Goal: Task Accomplishment & Management: Complete application form

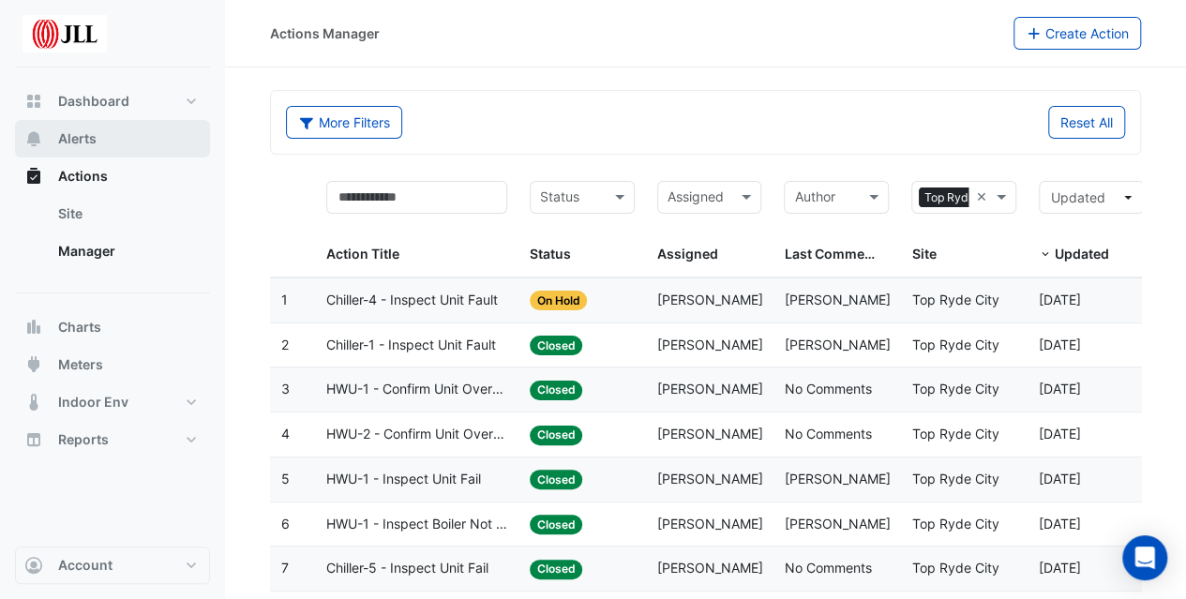
click at [109, 128] on button "Alerts" at bounding box center [112, 139] width 195 height 38
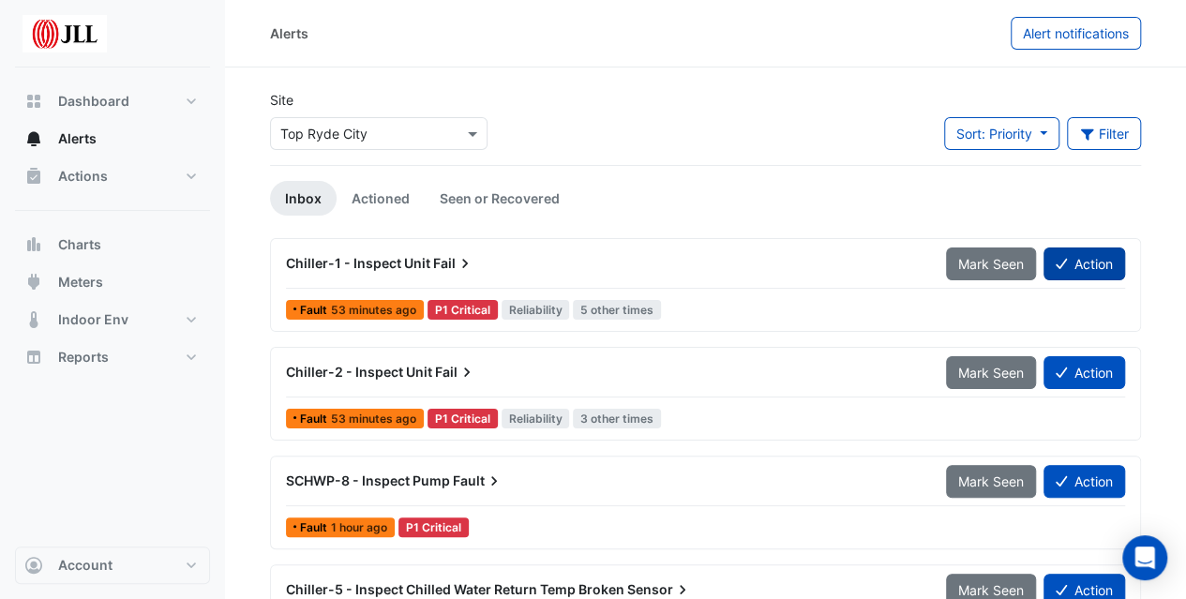
click at [1098, 261] on button "Action" at bounding box center [1085, 264] width 82 height 33
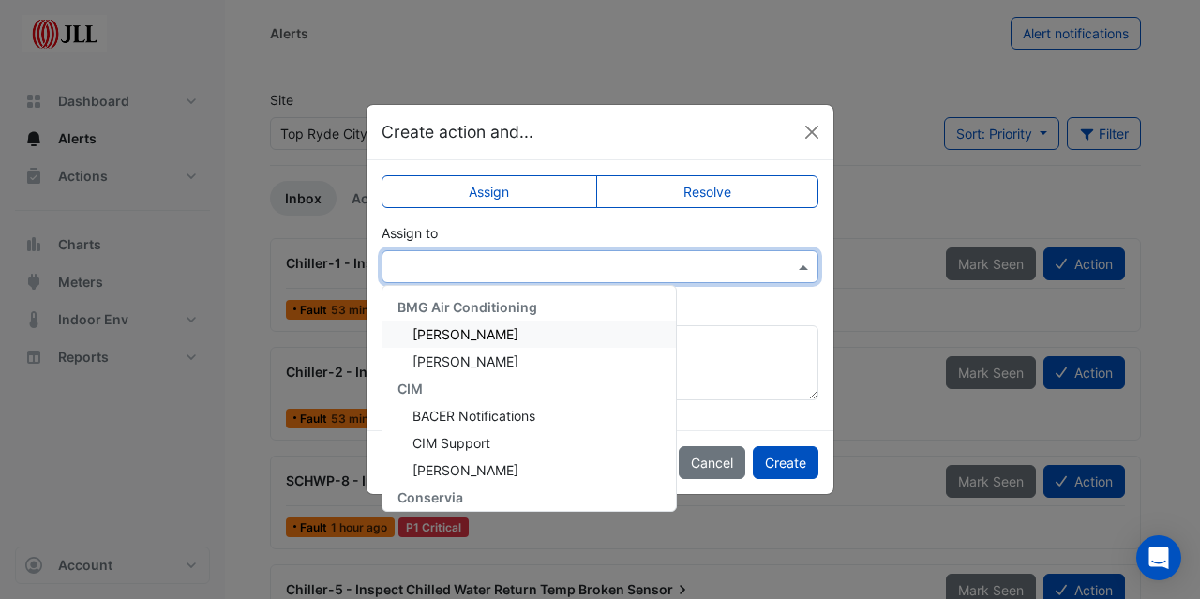
click at [795, 262] on span at bounding box center [805, 267] width 23 height 20
click at [499, 333] on span "[PERSON_NAME]" at bounding box center [466, 334] width 106 height 16
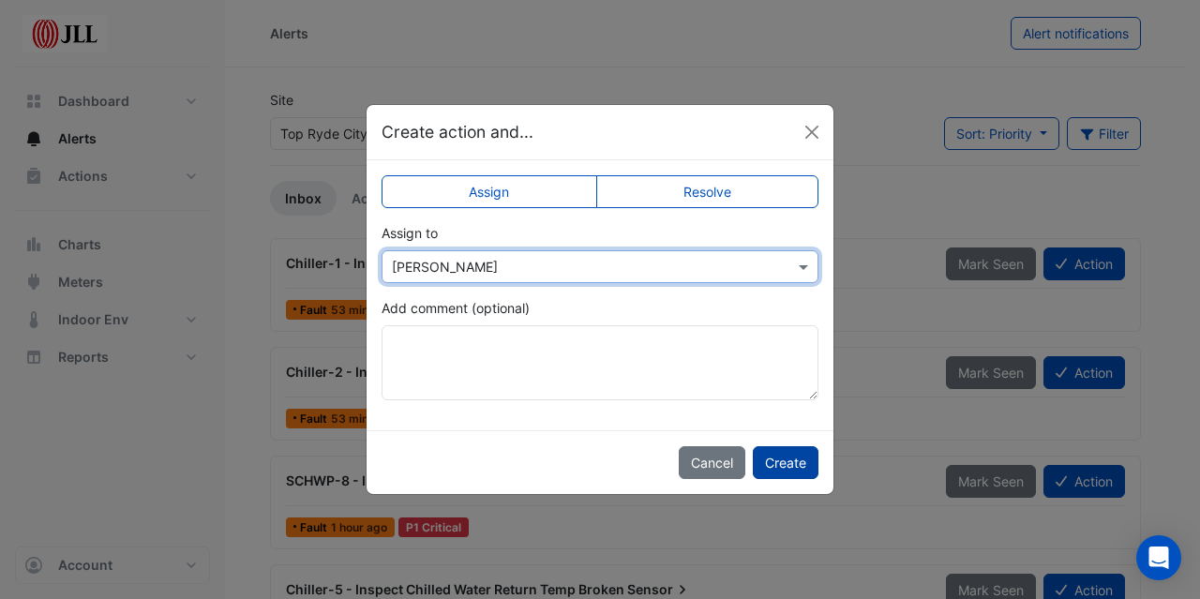
click at [784, 458] on button "Create" at bounding box center [786, 462] width 66 height 33
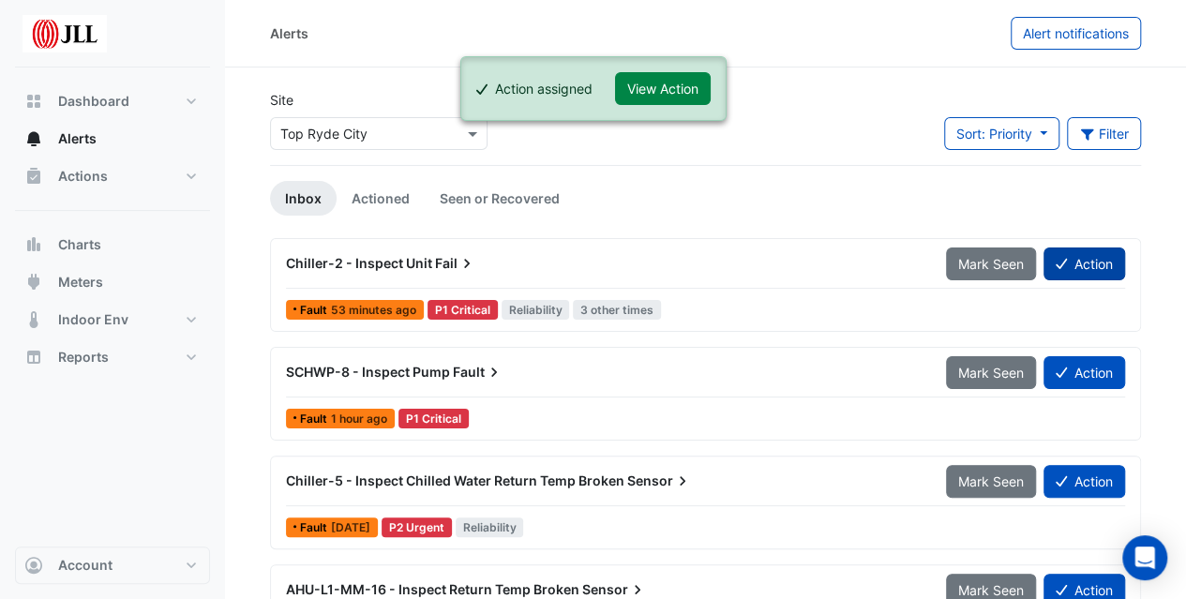
click at [1101, 262] on button "Action" at bounding box center [1085, 264] width 82 height 33
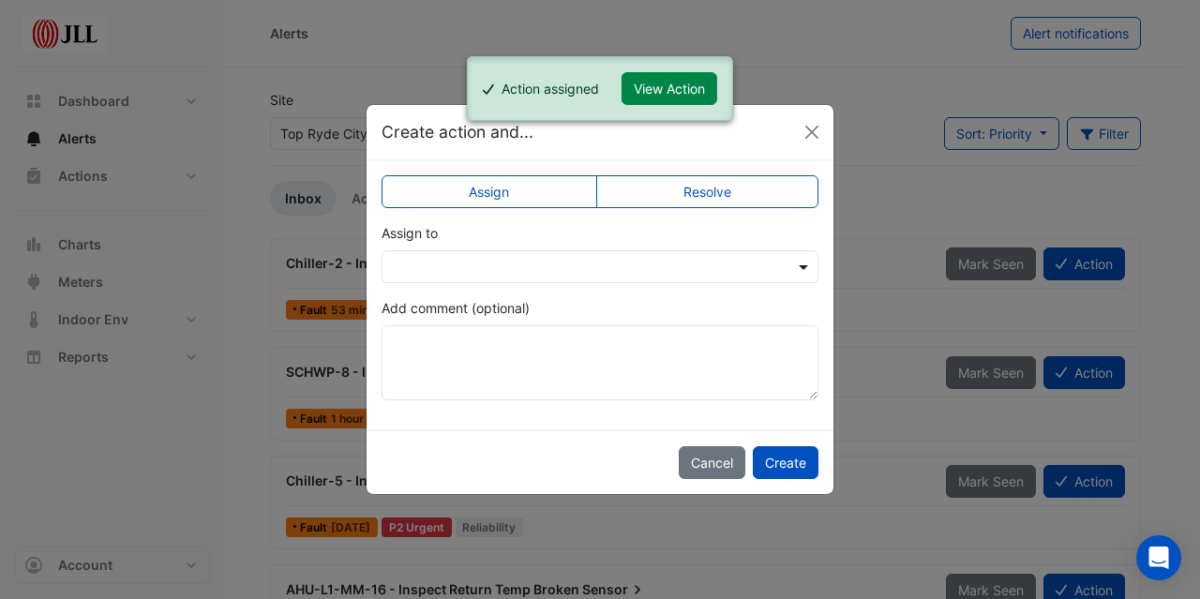
click at [803, 263] on span at bounding box center [805, 267] width 23 height 20
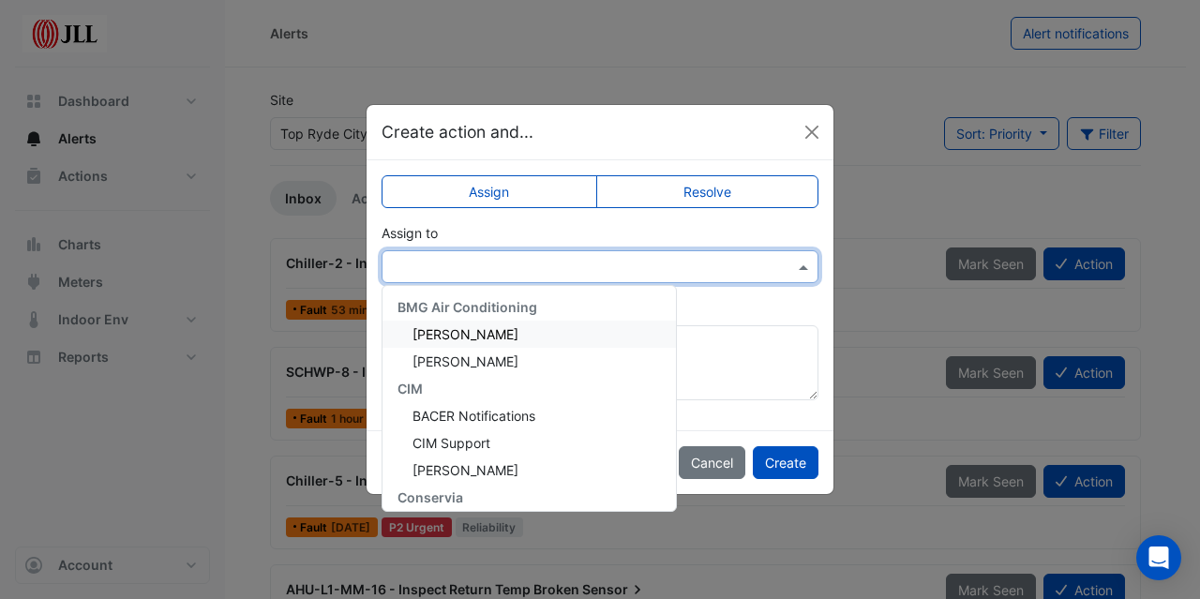
click at [518, 332] on div "[PERSON_NAME]" at bounding box center [529, 334] width 293 height 27
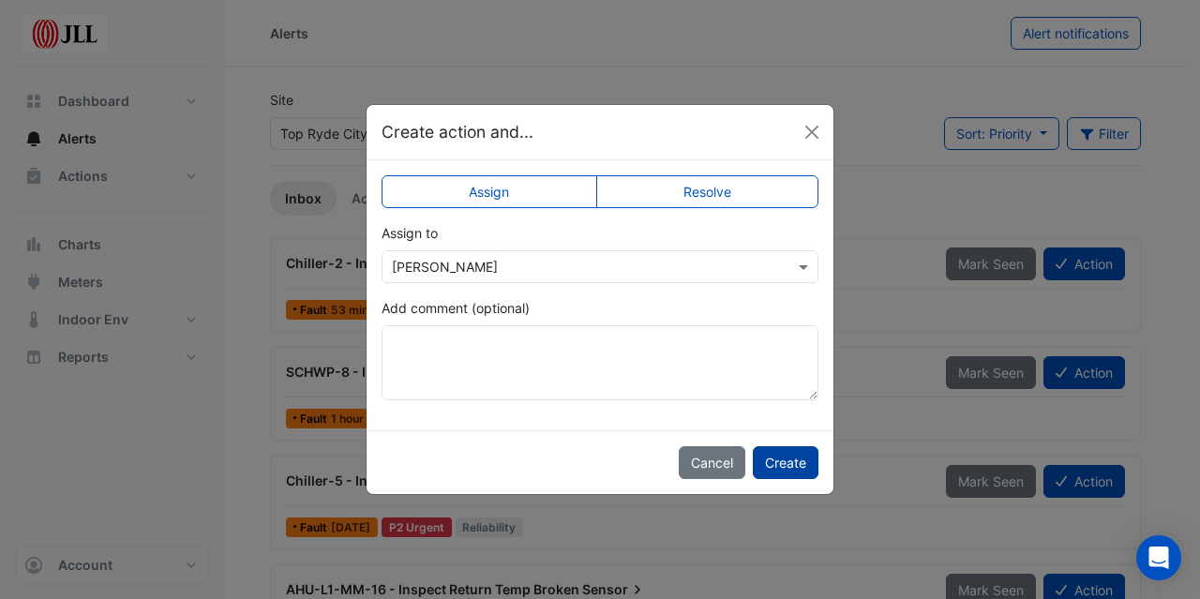
click at [784, 459] on button "Create" at bounding box center [786, 462] width 66 height 33
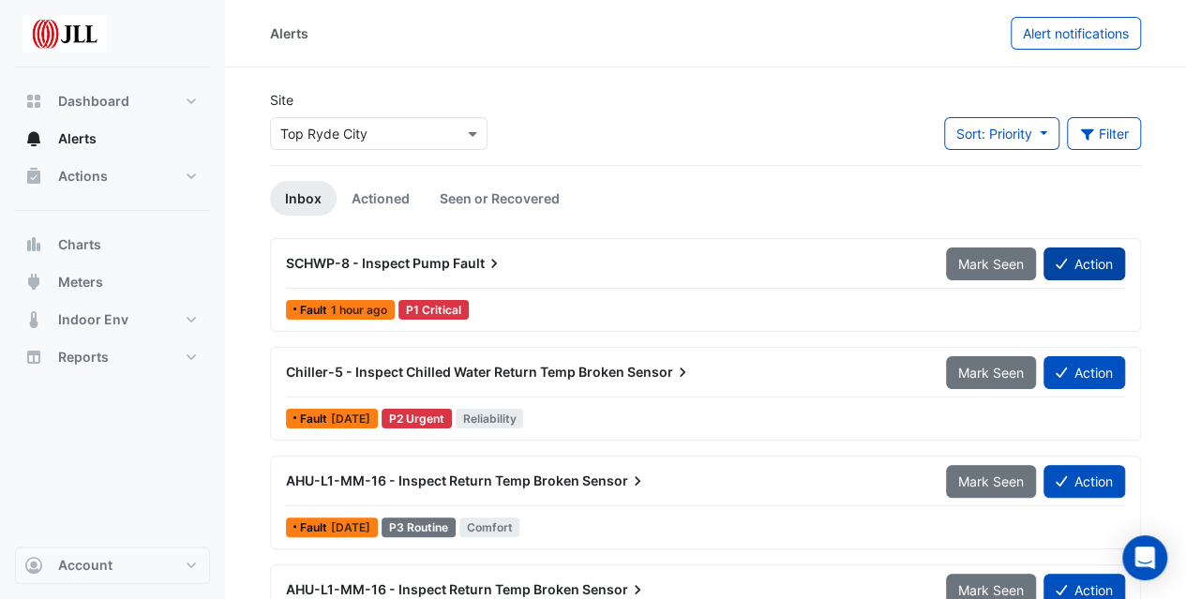
click at [1069, 263] on button "Action" at bounding box center [1085, 264] width 82 height 33
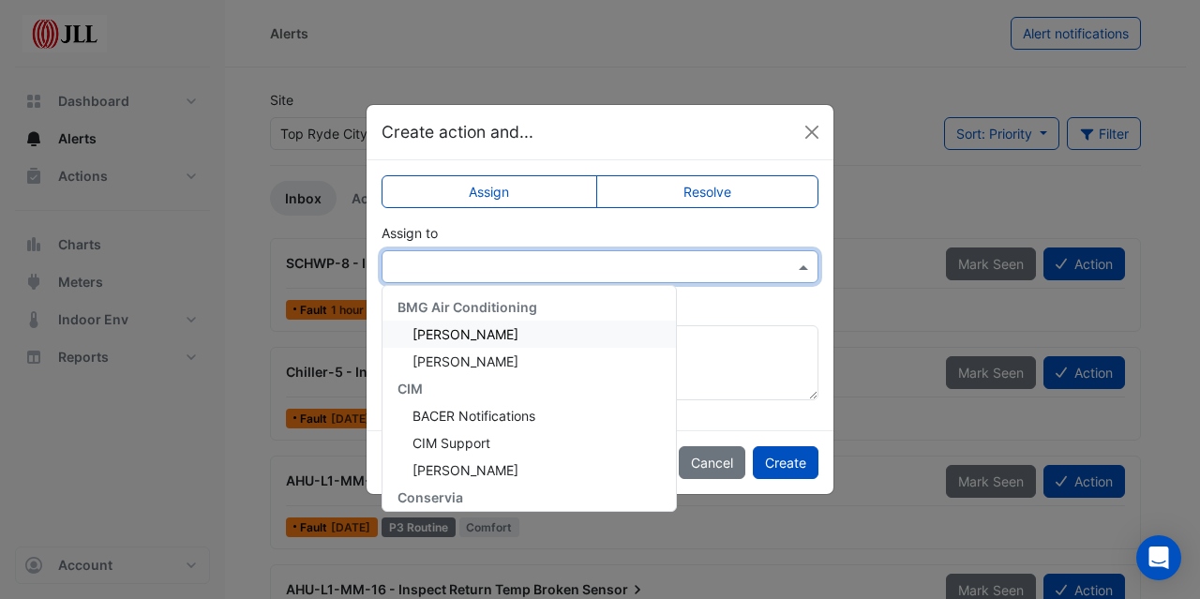
click at [799, 270] on span at bounding box center [805, 267] width 23 height 20
click at [508, 334] on span "[PERSON_NAME]" at bounding box center [466, 334] width 106 height 16
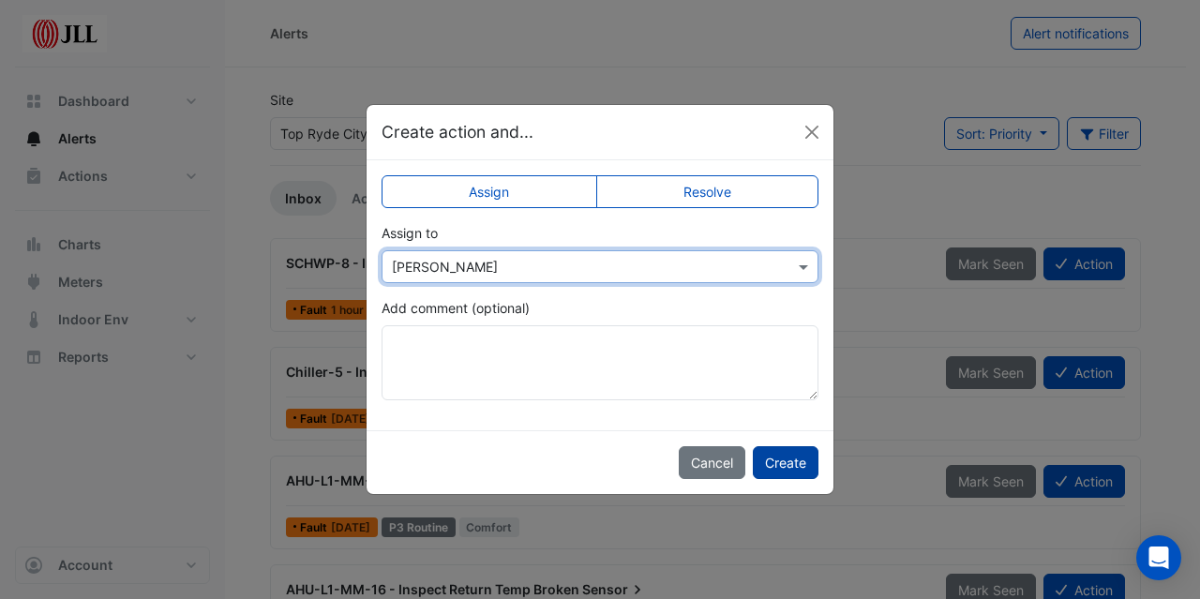
click at [782, 460] on button "Create" at bounding box center [786, 462] width 66 height 33
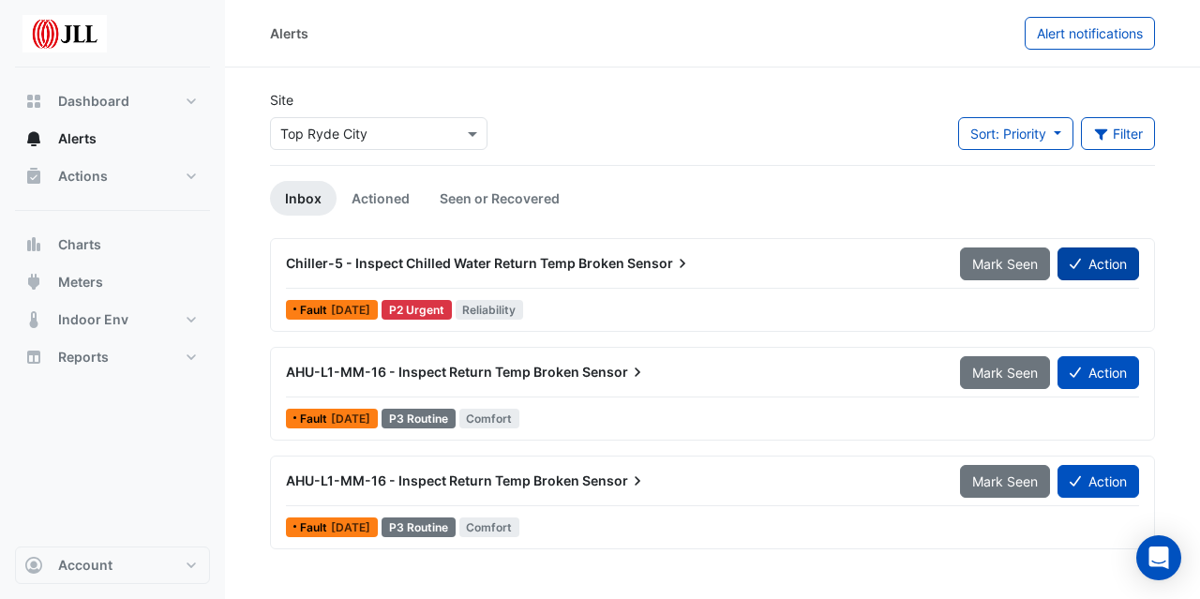
click at [1105, 265] on button "Action" at bounding box center [1099, 264] width 82 height 33
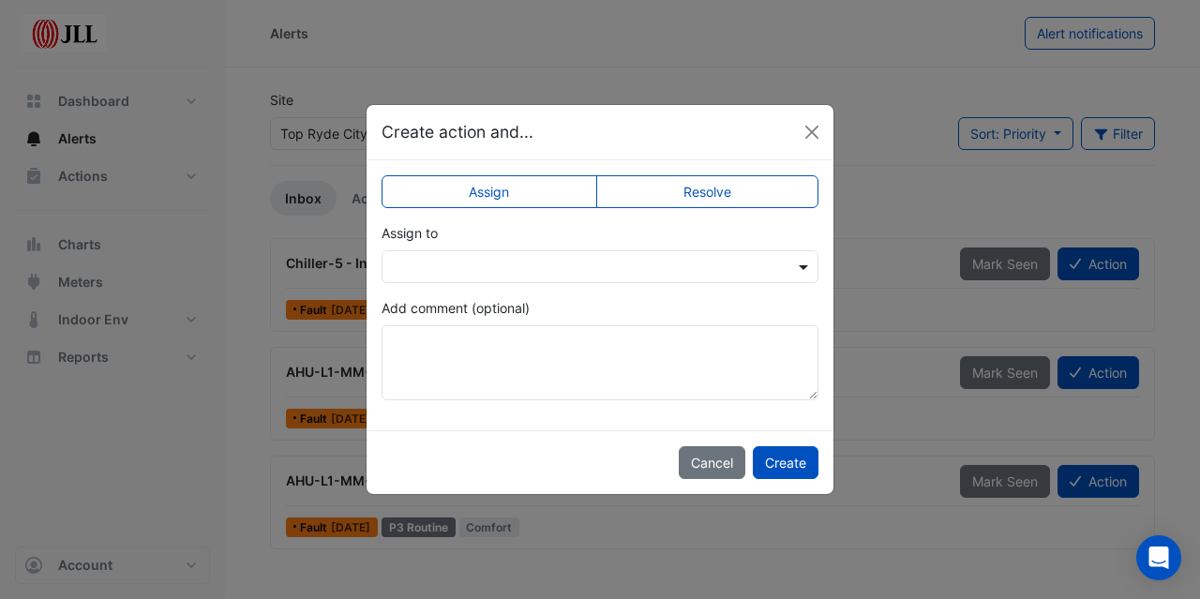
click at [797, 263] on span at bounding box center [805, 267] width 23 height 20
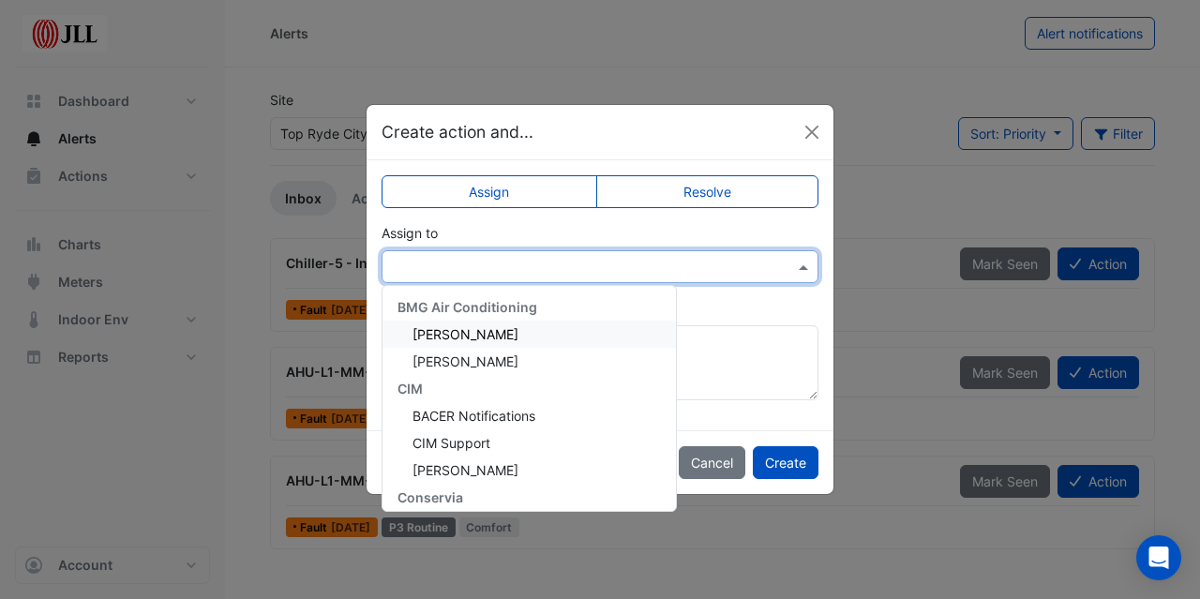
click at [527, 325] on div "[PERSON_NAME]" at bounding box center [529, 334] width 293 height 27
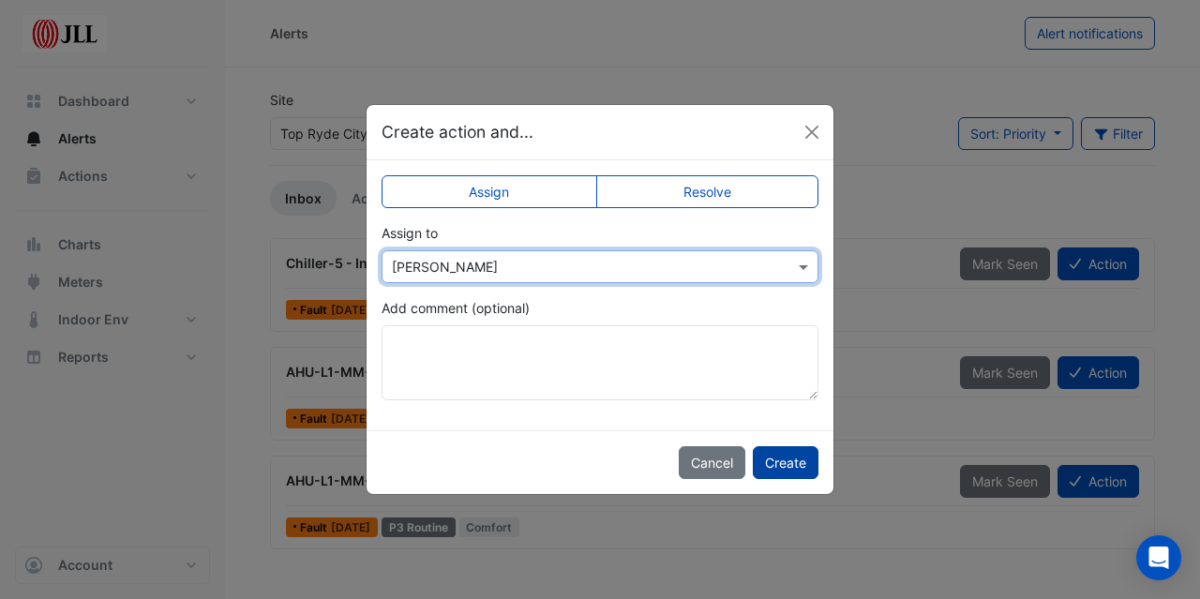
click at [785, 458] on button "Create" at bounding box center [786, 462] width 66 height 33
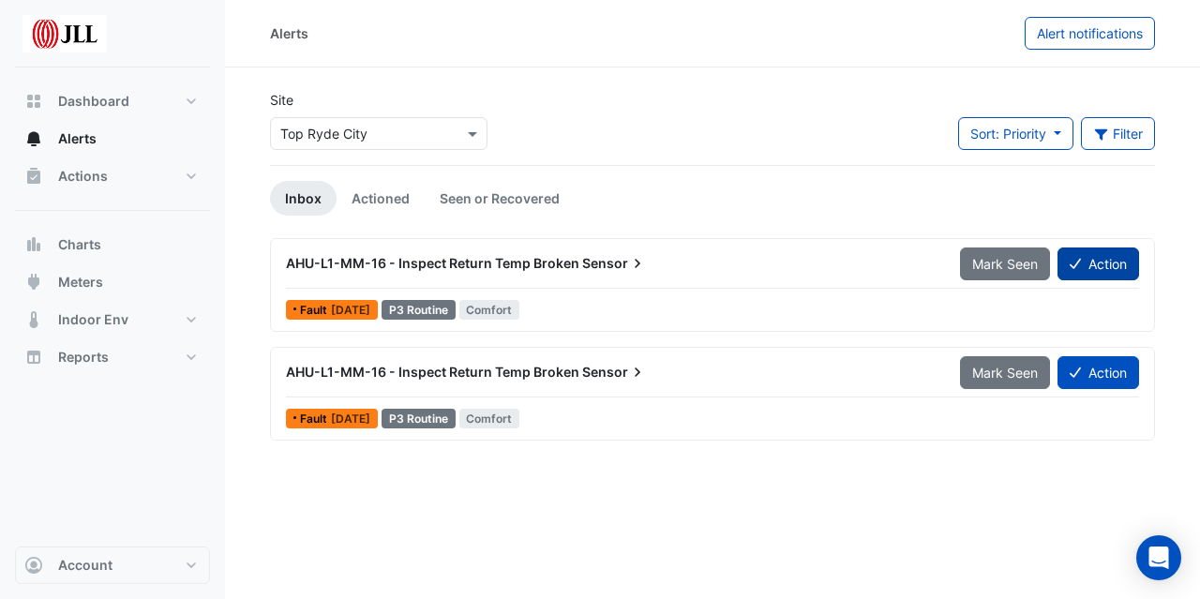
click at [1112, 262] on button "Action" at bounding box center [1099, 264] width 82 height 33
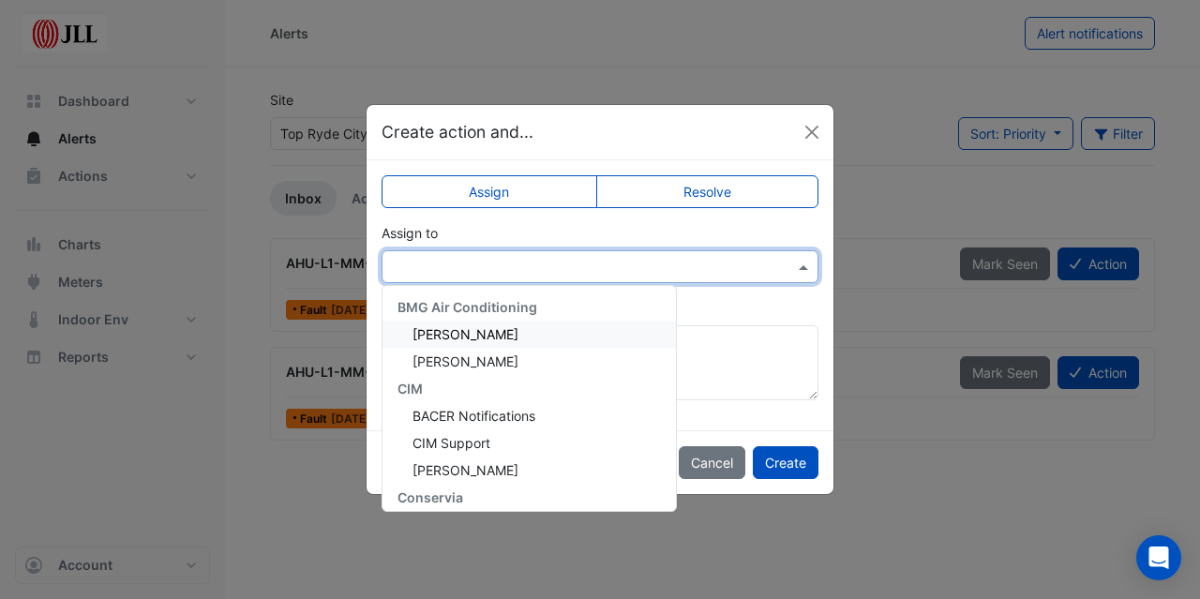
click at [795, 265] on span at bounding box center [805, 267] width 23 height 20
click at [516, 333] on div "[PERSON_NAME]" at bounding box center [529, 334] width 293 height 27
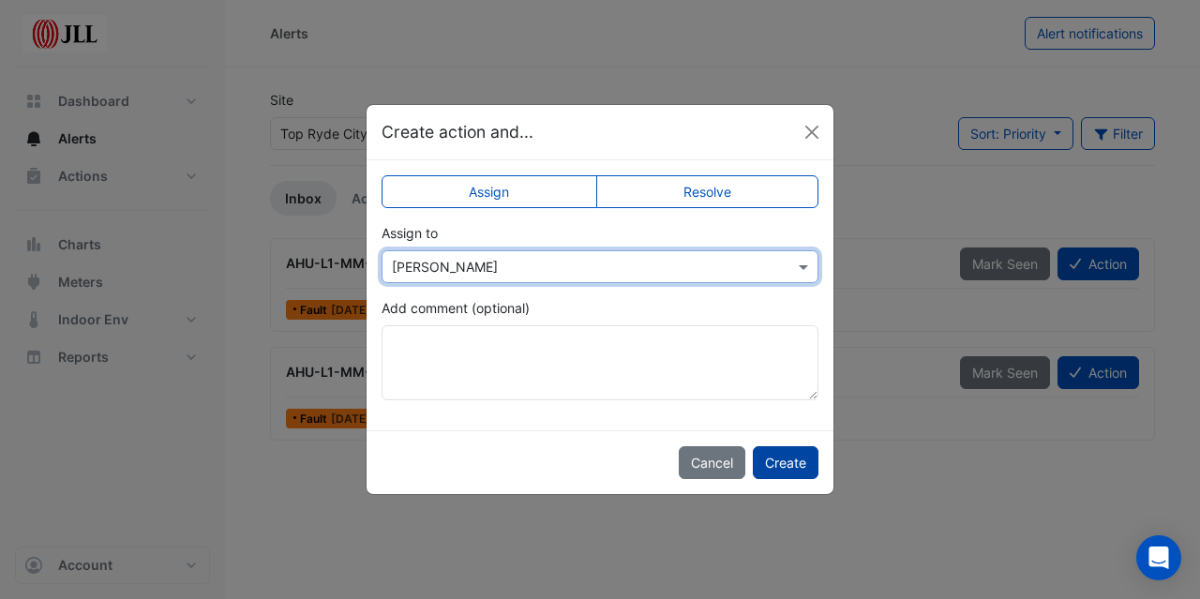
click at [780, 465] on button "Create" at bounding box center [786, 462] width 66 height 33
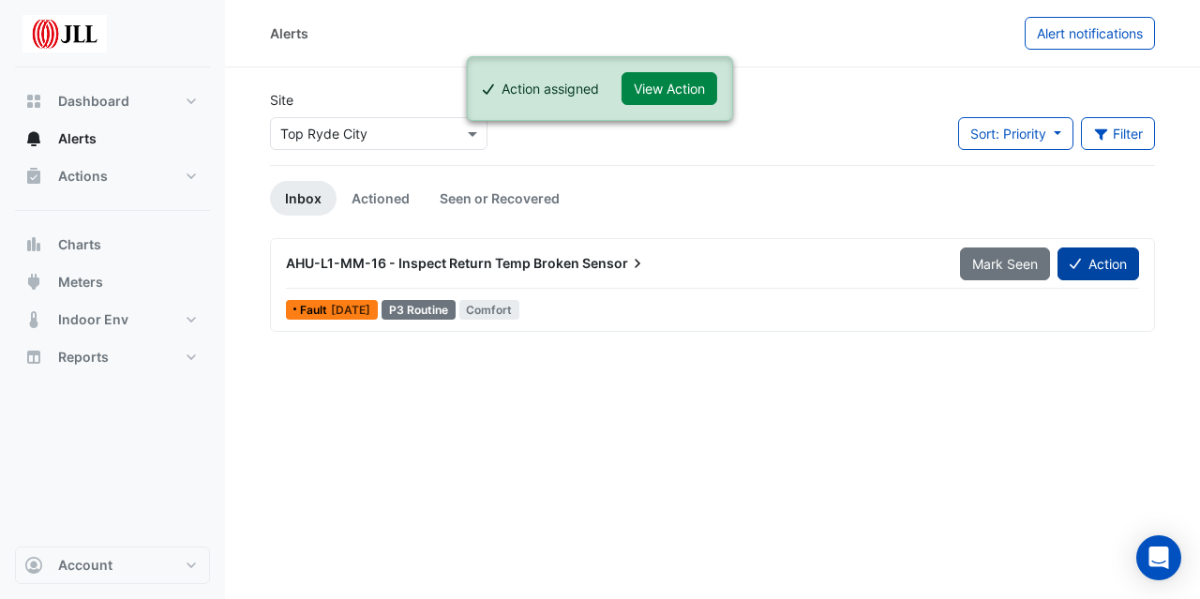
click at [1092, 263] on button "Action" at bounding box center [1099, 264] width 82 height 33
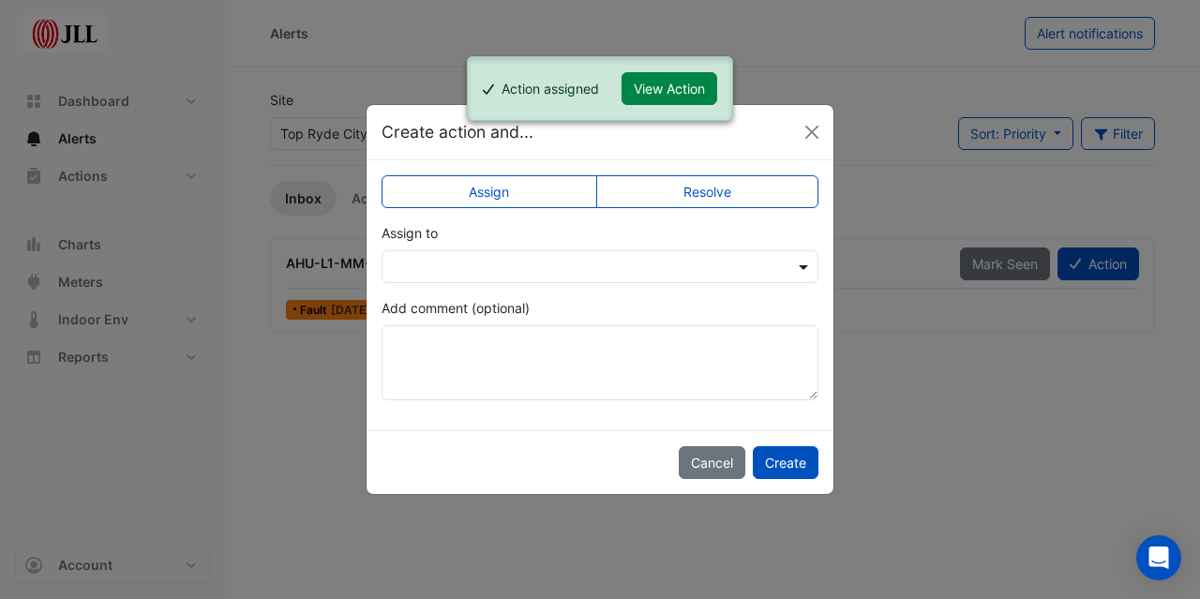
click at [806, 262] on span at bounding box center [805, 267] width 23 height 20
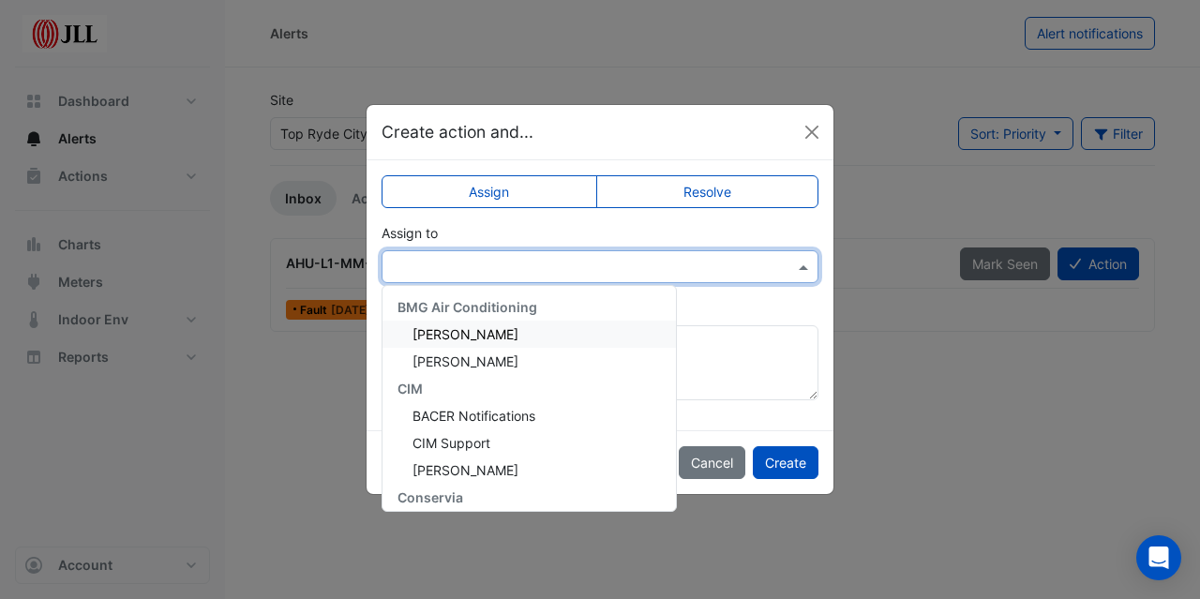
click at [499, 338] on span "[PERSON_NAME]" at bounding box center [466, 334] width 106 height 16
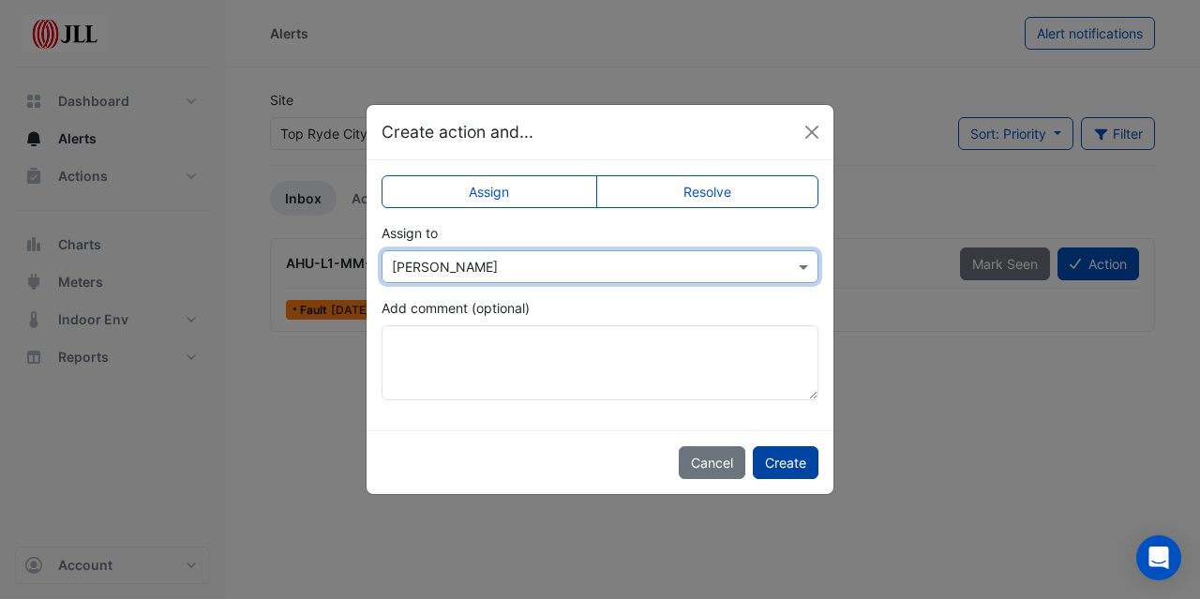
click at [785, 460] on button "Create" at bounding box center [786, 462] width 66 height 33
